Goal: Check status: Check status

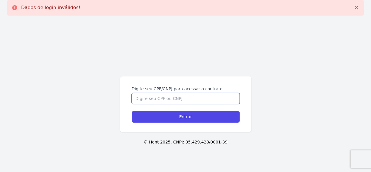
click at [157, 97] on input "Digite seu CPF/CNPJ para acessar o contrato" at bounding box center [186, 98] width 108 height 11
type input "39972175804"
click at [132, 111] on input "Entrar" at bounding box center [186, 116] width 108 height 11
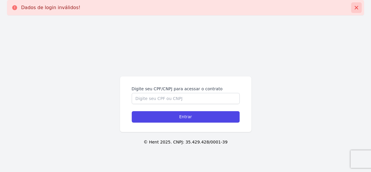
click at [355, 5] on icon at bounding box center [357, 8] width 6 height 6
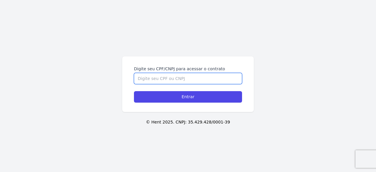
click at [175, 75] on input "Digite seu CPF/CNPJ para acessar o contrato" at bounding box center [188, 78] width 108 height 11
type input "39972175804"
click at [134, 91] on input "Entrar" at bounding box center [188, 96] width 108 height 11
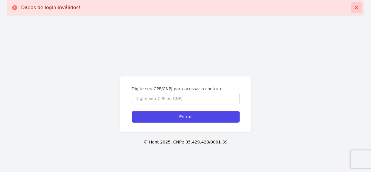
click at [357, 9] on icon at bounding box center [357, 8] width 6 height 6
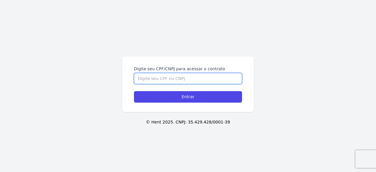
click at [176, 80] on input "Digite seu CPF/CNPJ para acessar o contrato" at bounding box center [188, 78] width 108 height 11
type input "39972175804"
click at [134, 91] on input "Entrar" at bounding box center [188, 96] width 108 height 11
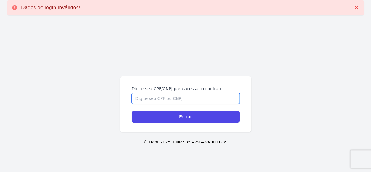
click at [170, 102] on input "Digite seu CPF/CNPJ para acessar o contrato" at bounding box center [186, 98] width 108 height 11
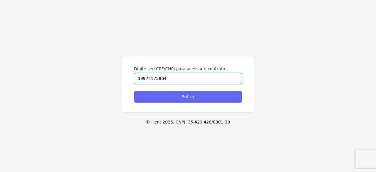
type input "39972175804"
click at [172, 116] on div "Digite seu CPF/CNPJ para acessar o contrato 39972175804 Entrar © Hent 2025. CNP…" at bounding box center [188, 86] width 376 height 172
click at [181, 101] on input "Entrar" at bounding box center [188, 96] width 108 height 11
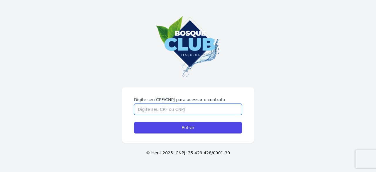
click at [218, 109] on input "Digite seu CPF/CNPJ para acessar o contrato" at bounding box center [188, 109] width 108 height 11
type input "39972175804"
click at [134, 122] on input "Entrar" at bounding box center [188, 127] width 108 height 11
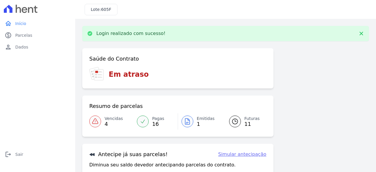
click at [110, 122] on span "4" at bounding box center [114, 124] width 18 height 5
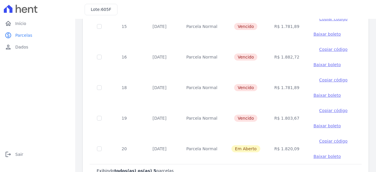
scroll to position [68, 0]
click at [101, 57] on td at bounding box center [99, 57] width 19 height 31
click at [99, 57] on input "checkbox" at bounding box center [99, 57] width 5 height 5
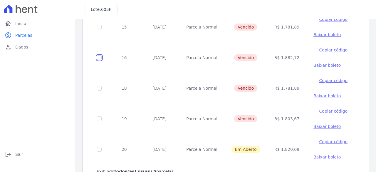
checkbox input "true"
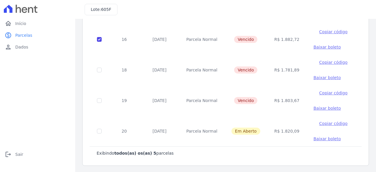
scroll to position [0, 0]
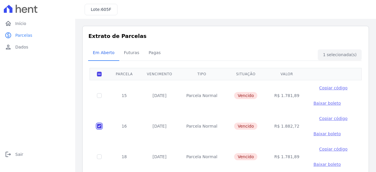
click at [98, 127] on input "checkbox" at bounding box center [99, 126] width 5 height 5
checkbox input "false"
click at [149, 52] on span "Pagas" at bounding box center [154, 53] width 19 height 12
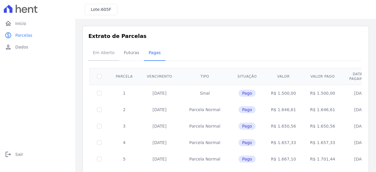
click at [112, 57] on span "Em Aberto" at bounding box center [103, 53] width 29 height 12
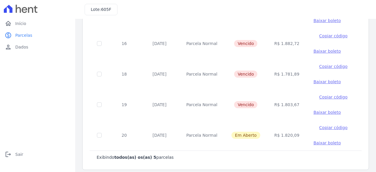
scroll to position [87, 0]
